Goal: Task Accomplishment & Management: Use online tool/utility

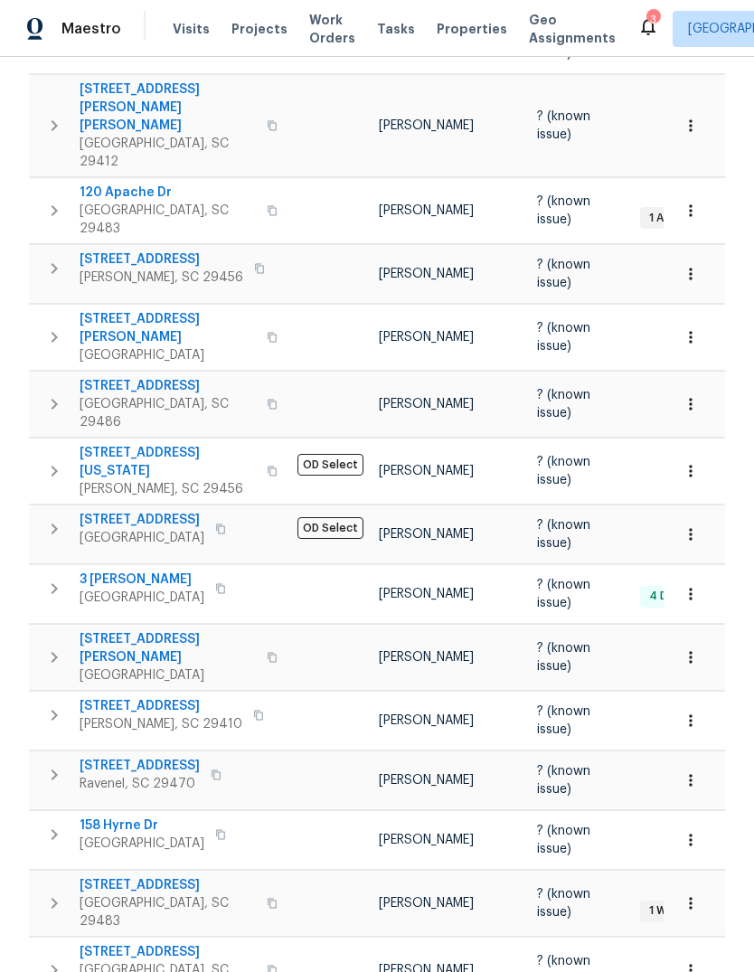
scroll to position [371, 0]
click at [125, 572] on span "3 [PERSON_NAME]" at bounding box center [142, 581] width 125 height 18
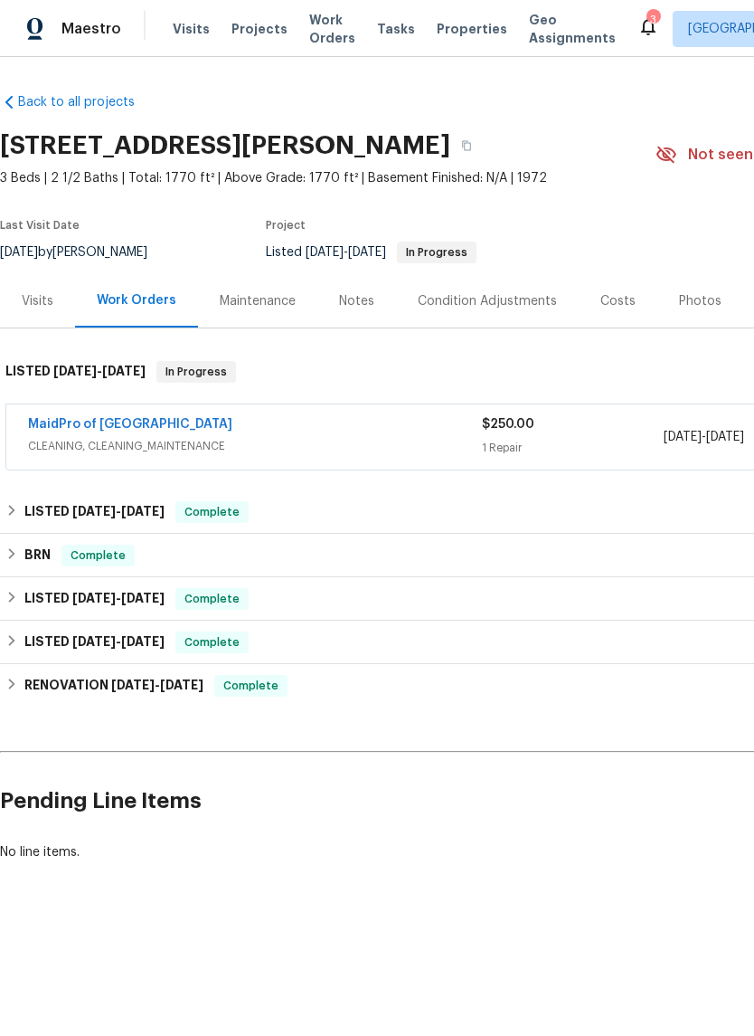
click at [130, 429] on link "MaidPro of [GEOGRAPHIC_DATA]" at bounding box center [130, 424] width 204 height 13
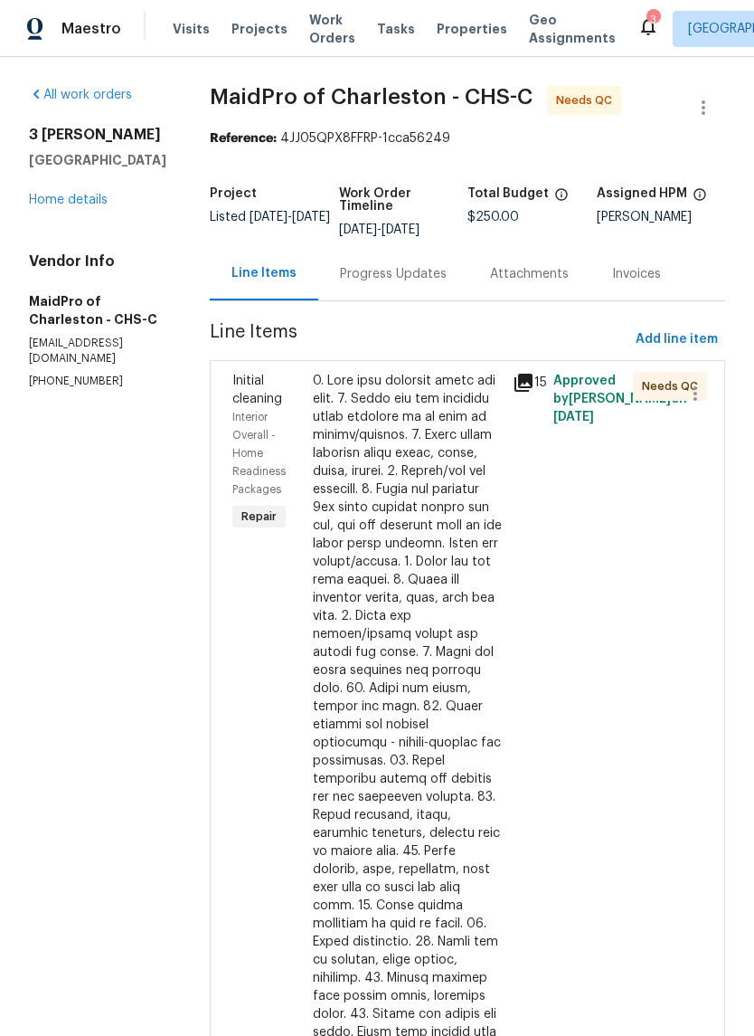
click at [384, 585] on div at bounding box center [408, 806] width 190 height 868
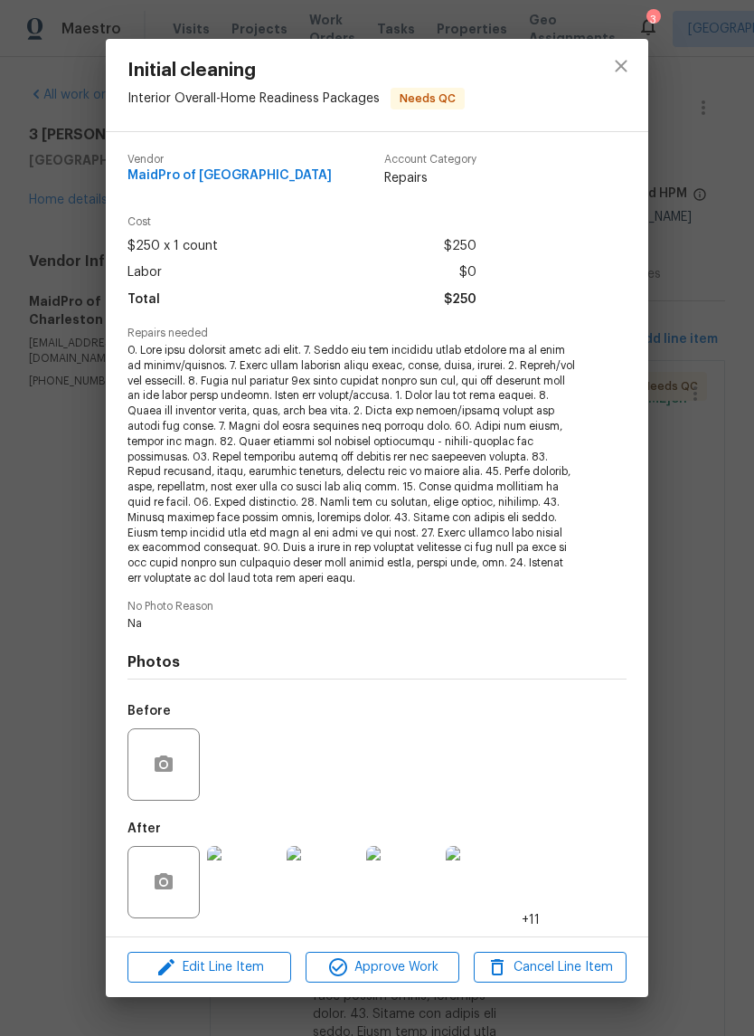
scroll to position [44, 0]
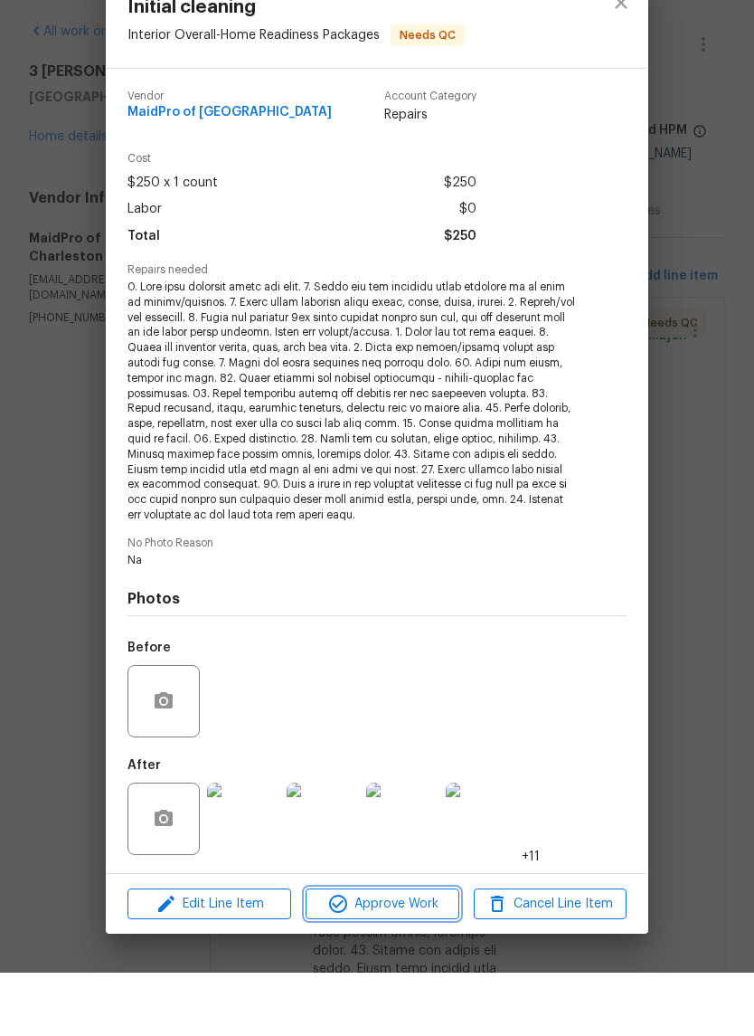
click at [424, 956] on span "Approve Work" at bounding box center [382, 967] width 142 height 23
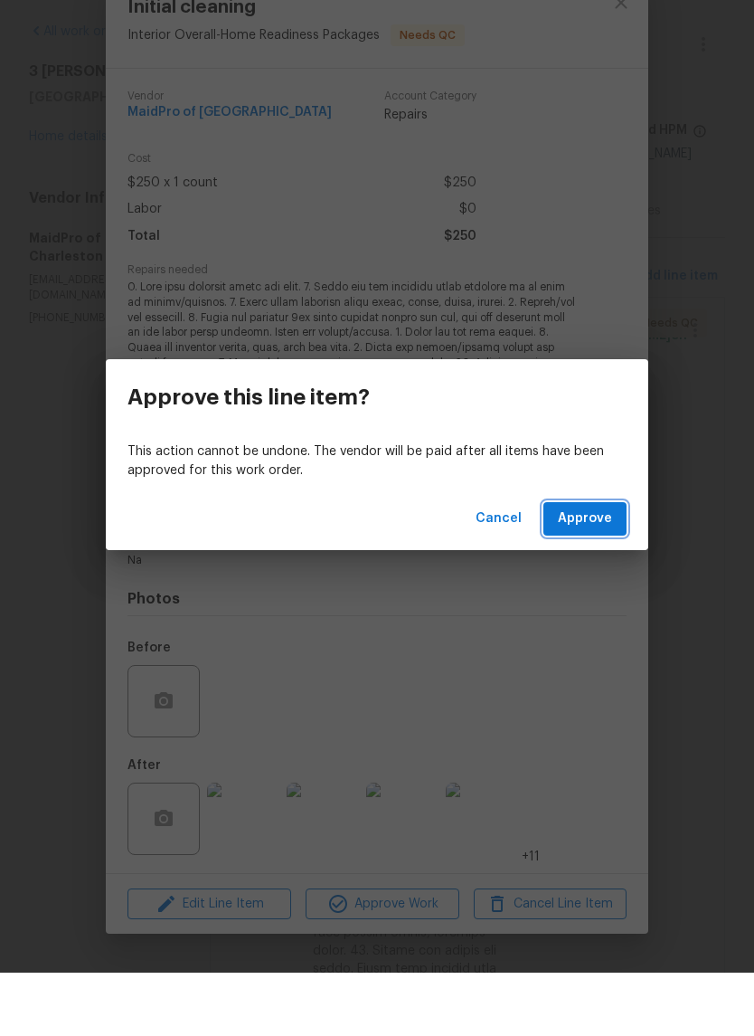
click at [594, 565] on button "Approve" at bounding box center [585, 581] width 83 height 33
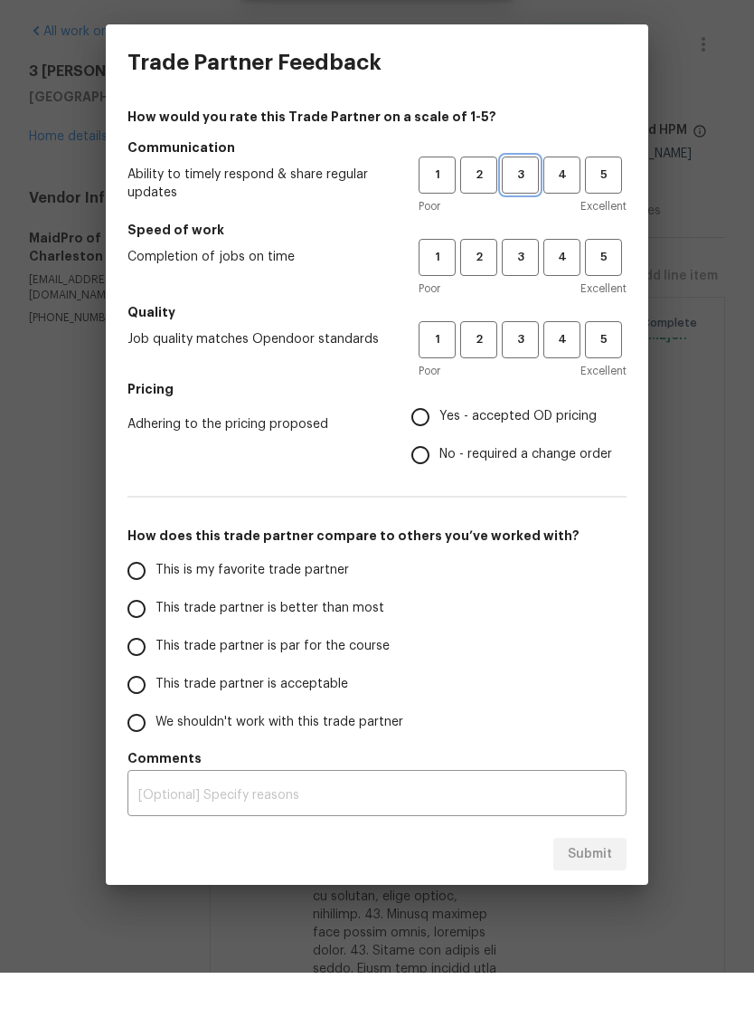
click at [538, 220] on button "3" at bounding box center [520, 238] width 37 height 37
click at [516, 310] on span "3" at bounding box center [520, 320] width 33 height 21
click at [516, 393] on span "3" at bounding box center [520, 403] width 33 height 21
click at [421, 461] on input "Yes - accepted OD pricing" at bounding box center [421, 480] width 38 height 38
radio input "true"
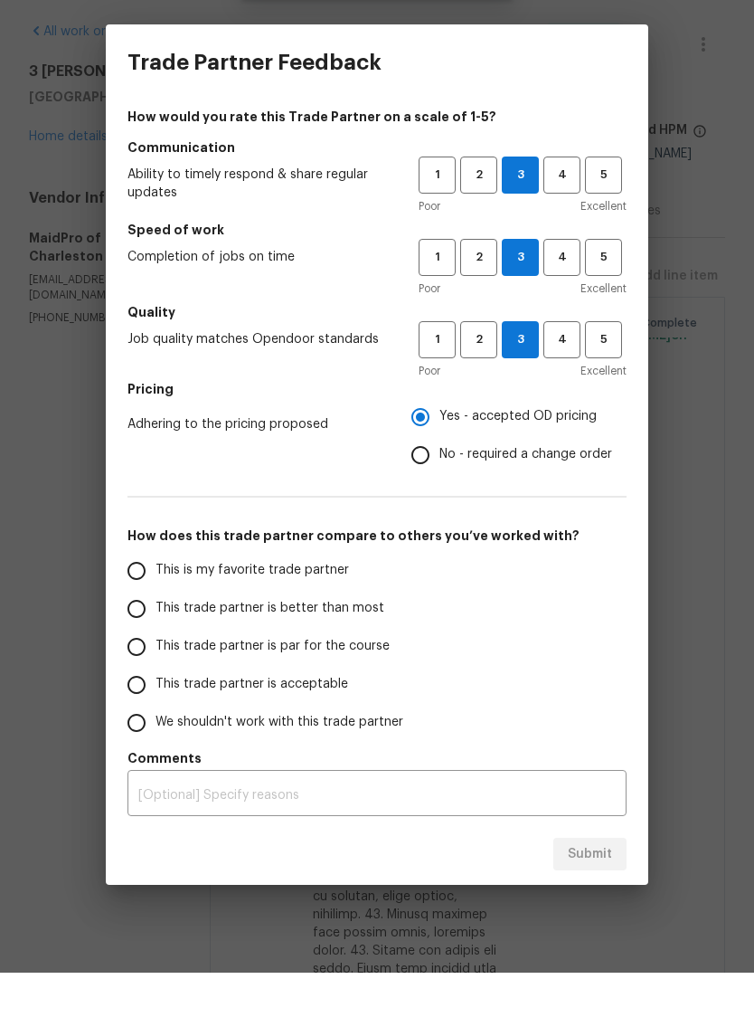
click at [135, 691] on input "This trade partner is par for the course" at bounding box center [137, 710] width 38 height 38
click at [591, 901] on button "Submit" at bounding box center [590, 917] width 73 height 33
radio input "true"
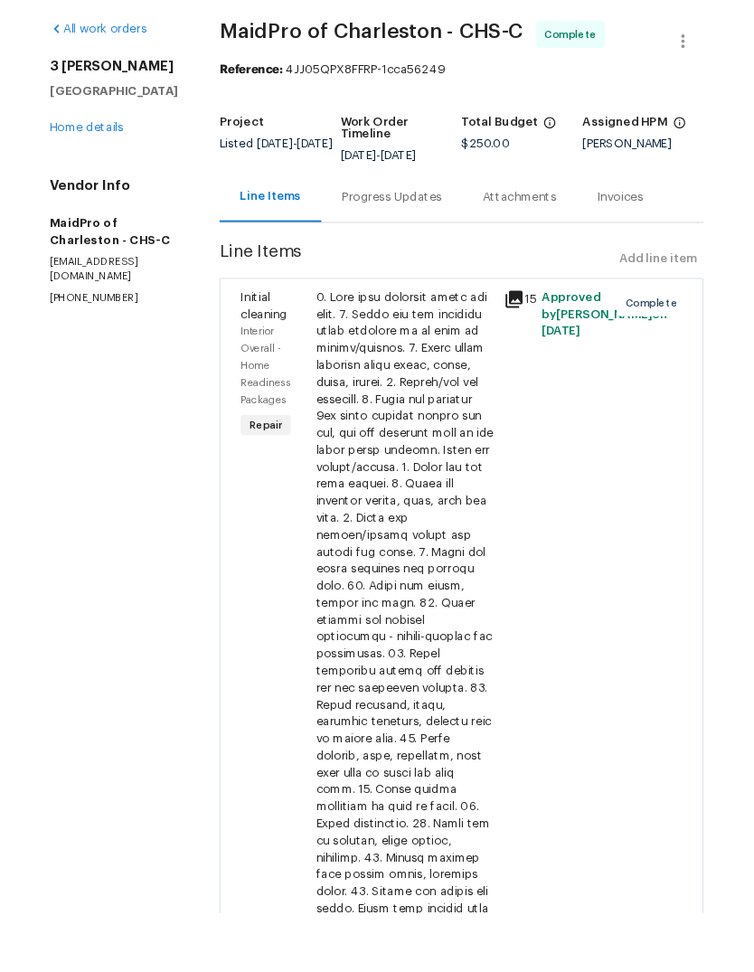
scroll to position [68, 0]
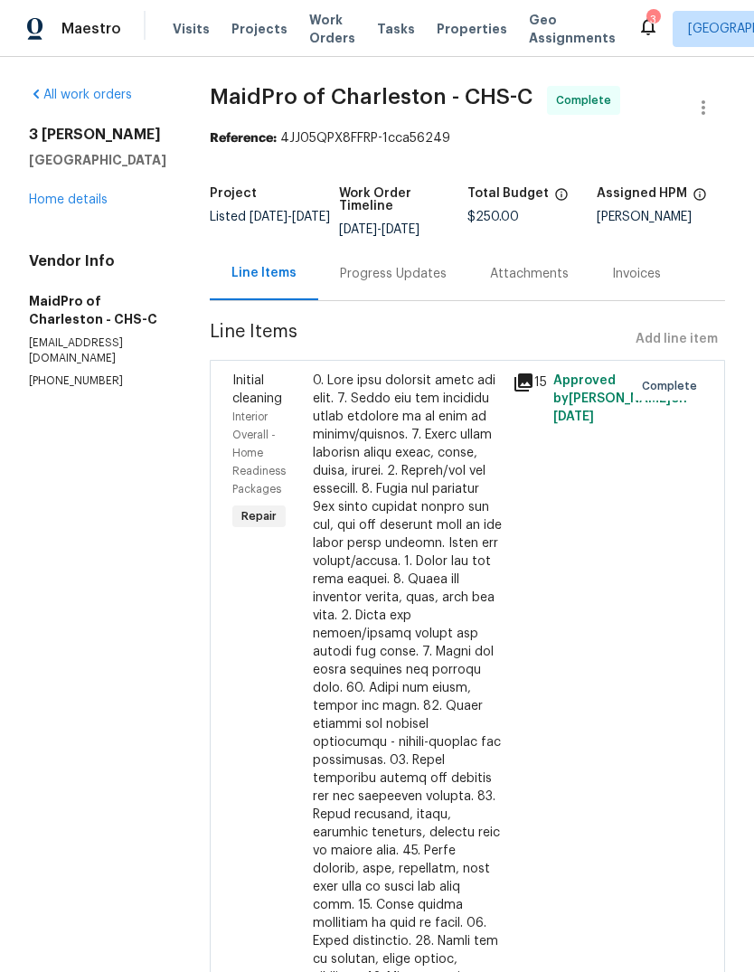
click at [91, 194] on link "Home details" at bounding box center [68, 200] width 79 height 13
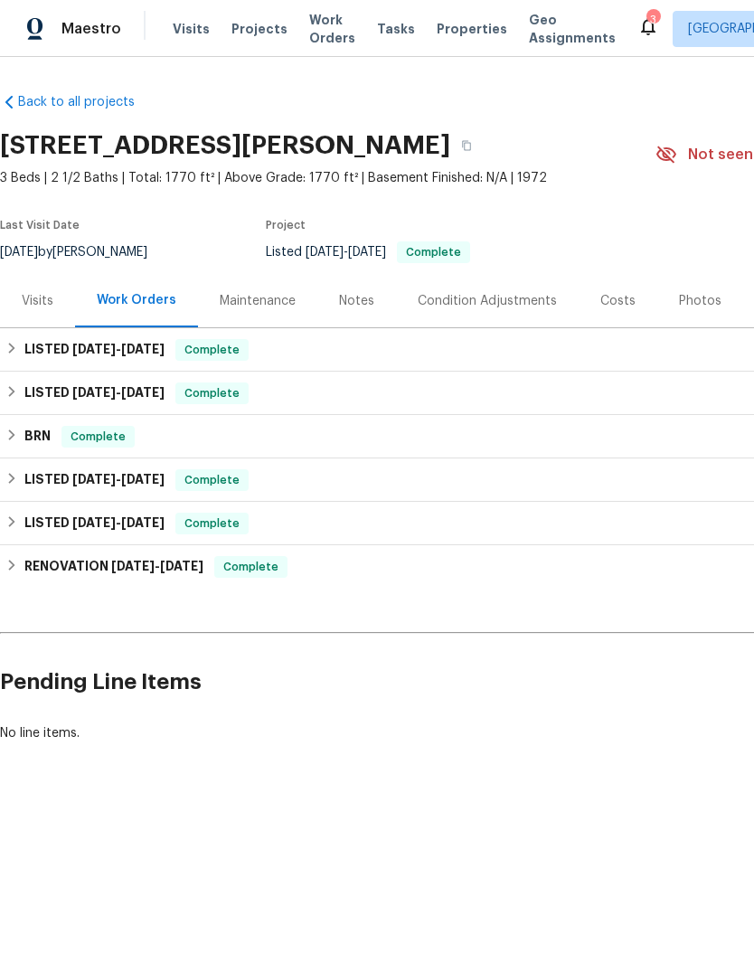
click at [449, 36] on span "Properties" at bounding box center [472, 29] width 71 height 18
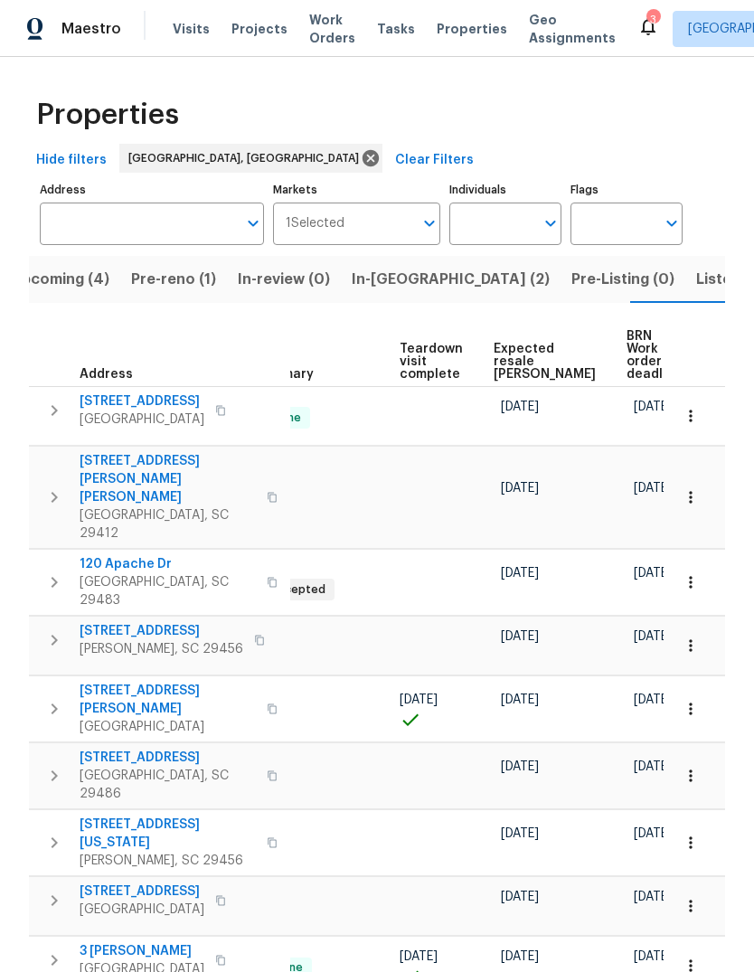
scroll to position [0, 384]
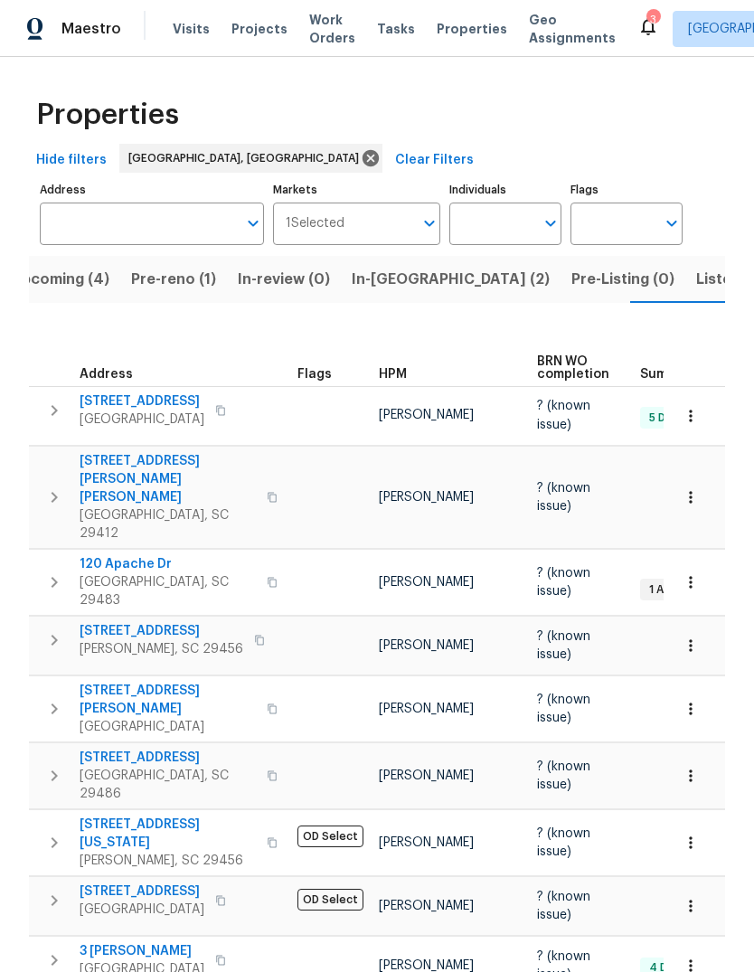
click at [686, 297] on button "Listed (7)" at bounding box center [731, 279] width 90 height 47
